Goal: Task Accomplishment & Management: Complete application form

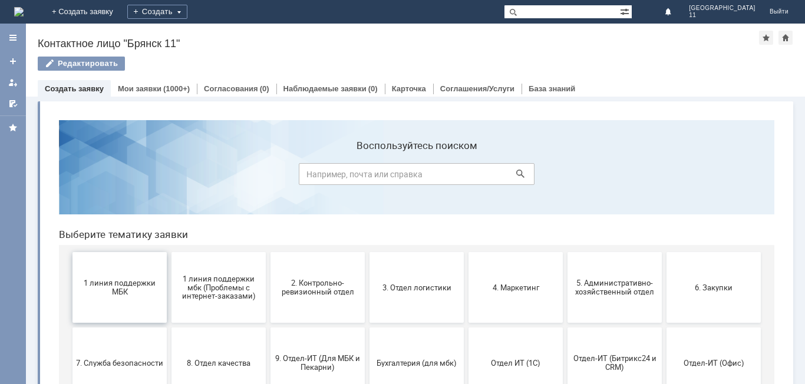
click at [110, 291] on span "1 линия поддержки МБК" at bounding box center [119, 288] width 87 height 18
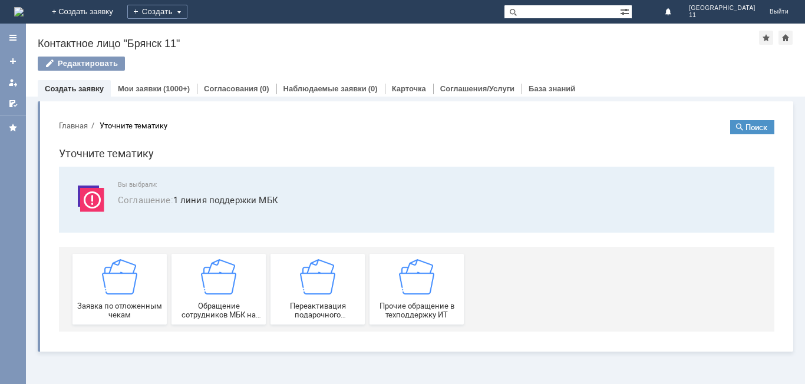
click at [110, 291] on img at bounding box center [119, 276] width 35 height 35
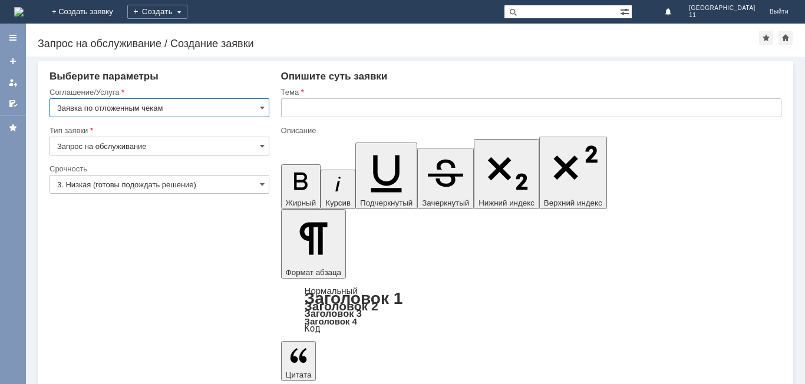
click at [345, 95] on div "Тема" at bounding box center [530, 92] width 498 height 8
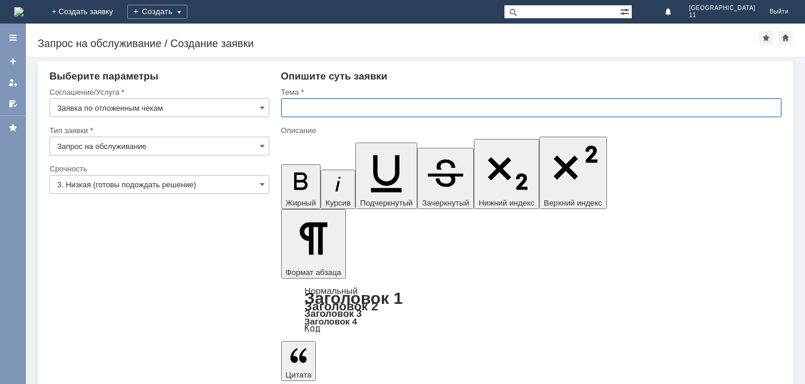
click at [346, 107] on input "text" at bounding box center [531, 107] width 500 height 19
type input "Отложенные чеки"
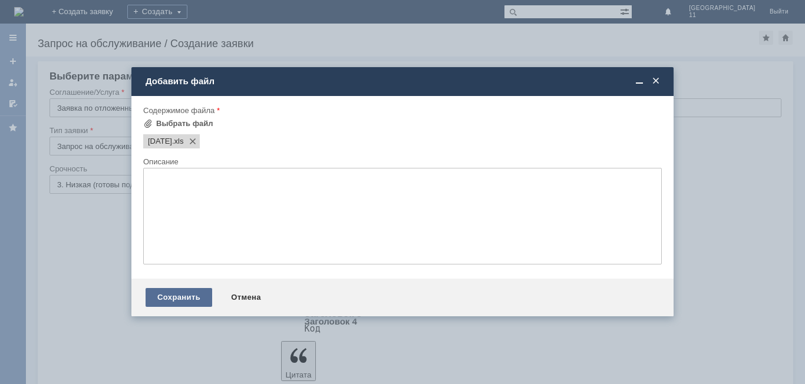
click at [193, 297] on div "Сохранить" at bounding box center [179, 297] width 67 height 19
